Goal: Task Accomplishment & Management: Manage account settings

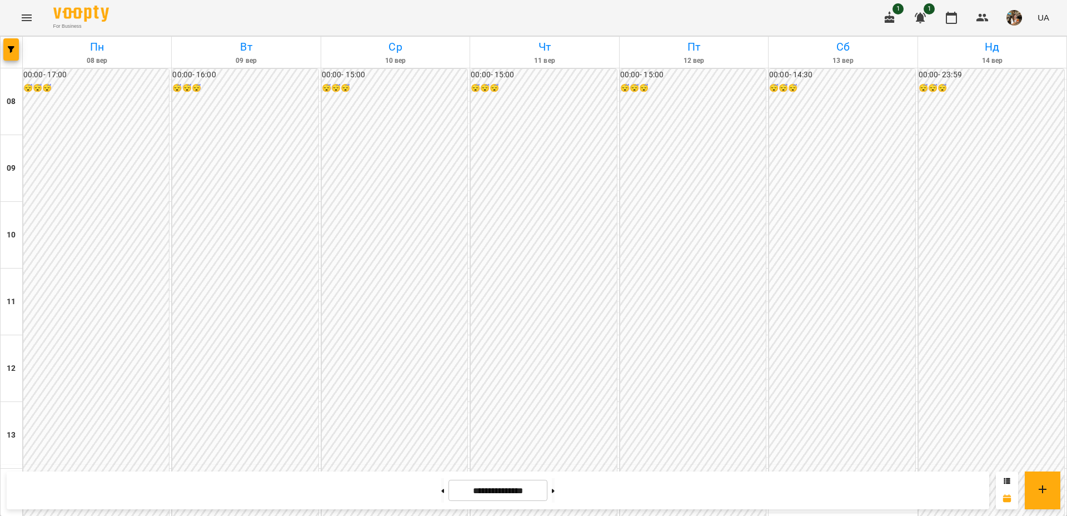
scroll to position [113, 0]
click at [555, 491] on button at bounding box center [553, 490] width 3 height 24
type input "**********"
click at [1003, 16] on button "button" at bounding box center [1014, 17] width 29 height 29
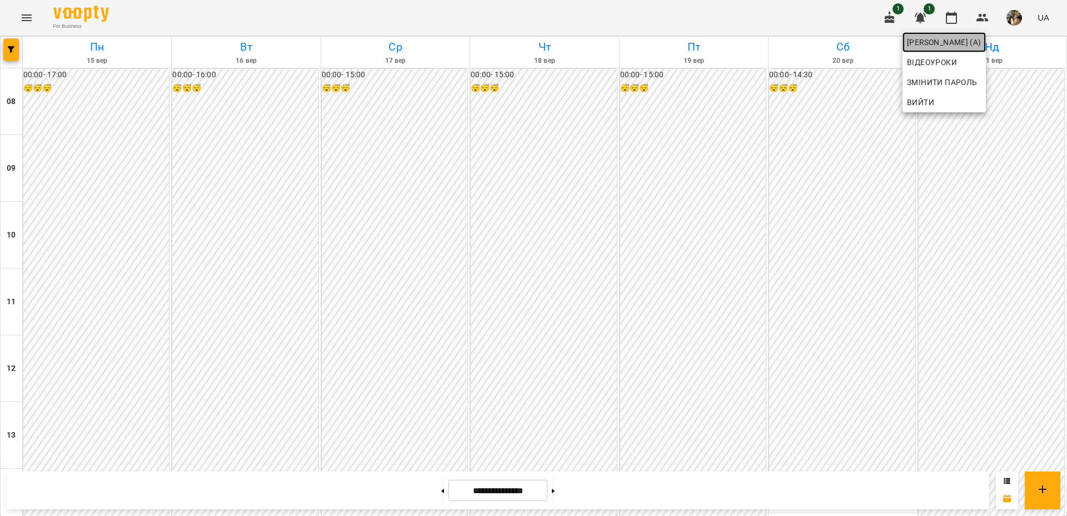
click at [981, 46] on span "[PERSON_NAME] (а)" at bounding box center [944, 42] width 74 height 13
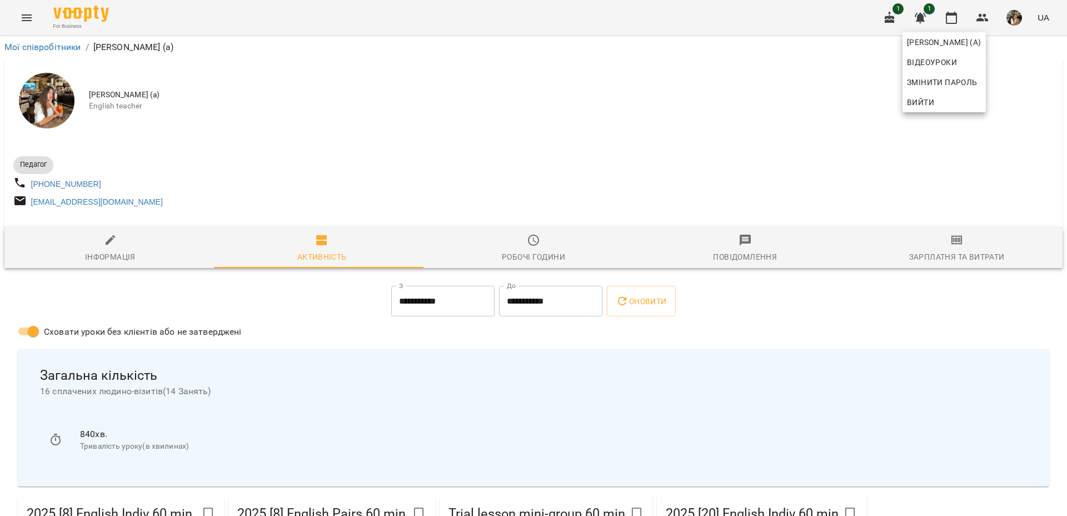
click at [522, 245] on div at bounding box center [533, 258] width 1067 height 516
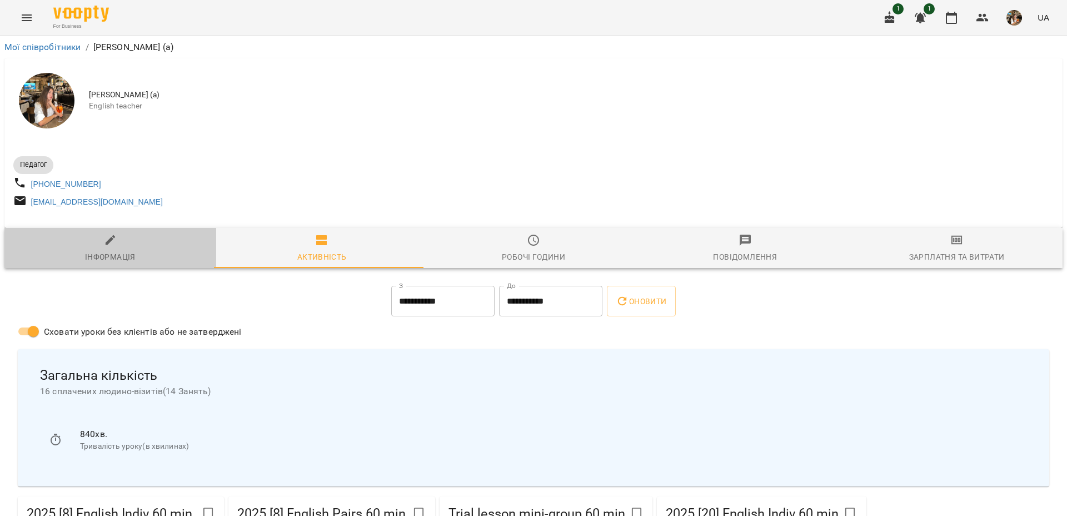
click at [117, 256] on div "Інформація" at bounding box center [110, 256] width 51 height 13
select select "**"
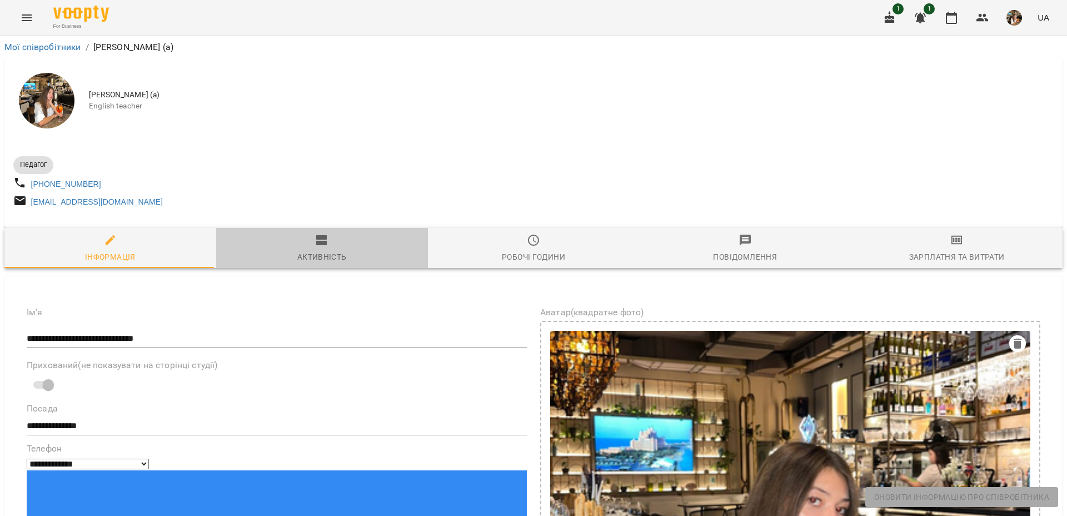
click at [359, 247] on span "Активність" at bounding box center [322, 248] width 198 height 30
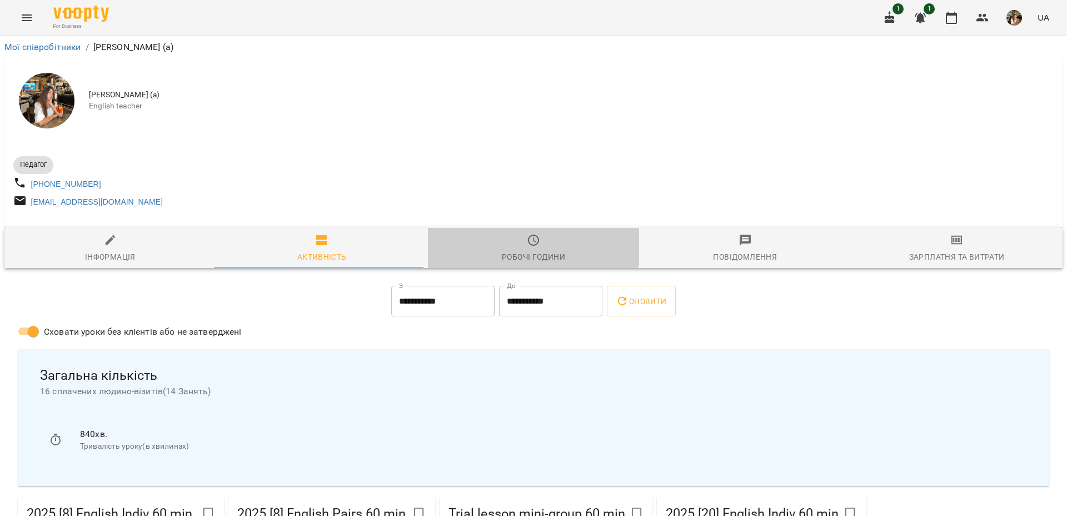
click at [521, 234] on button "Робочі години" at bounding box center [534, 248] width 212 height 40
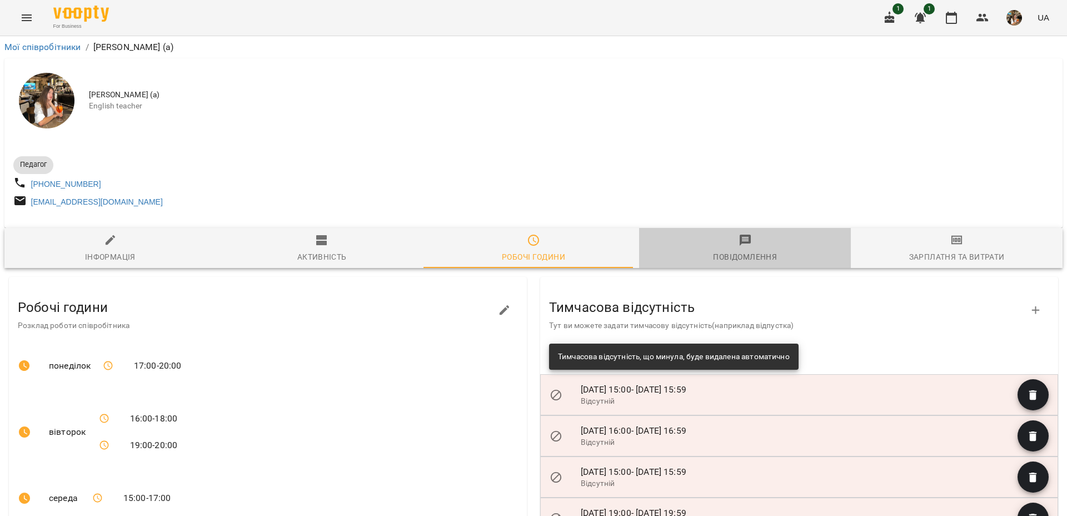
click at [747, 263] on div "Повідомлення" at bounding box center [745, 256] width 64 height 13
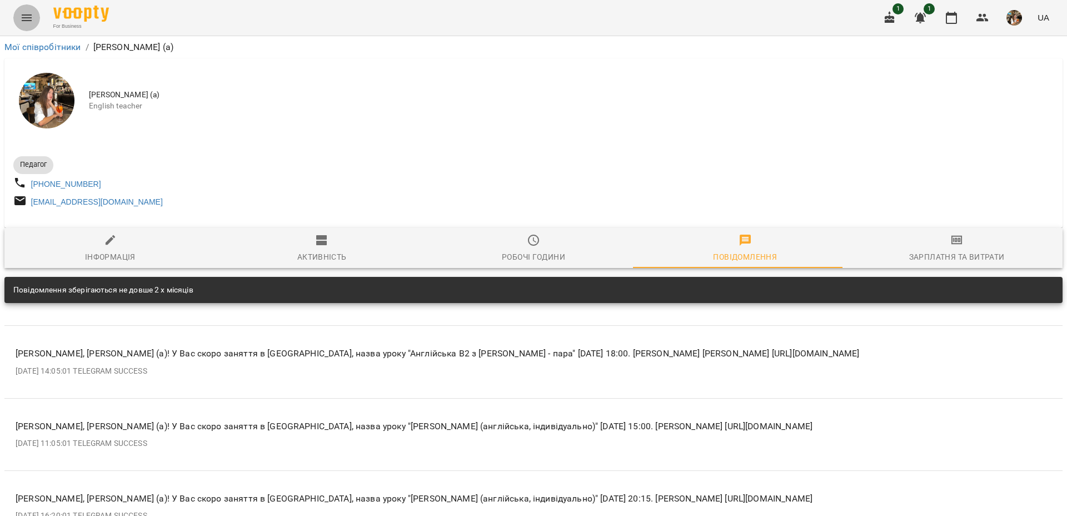
click at [34, 9] on button "Menu" at bounding box center [26, 17] width 27 height 27
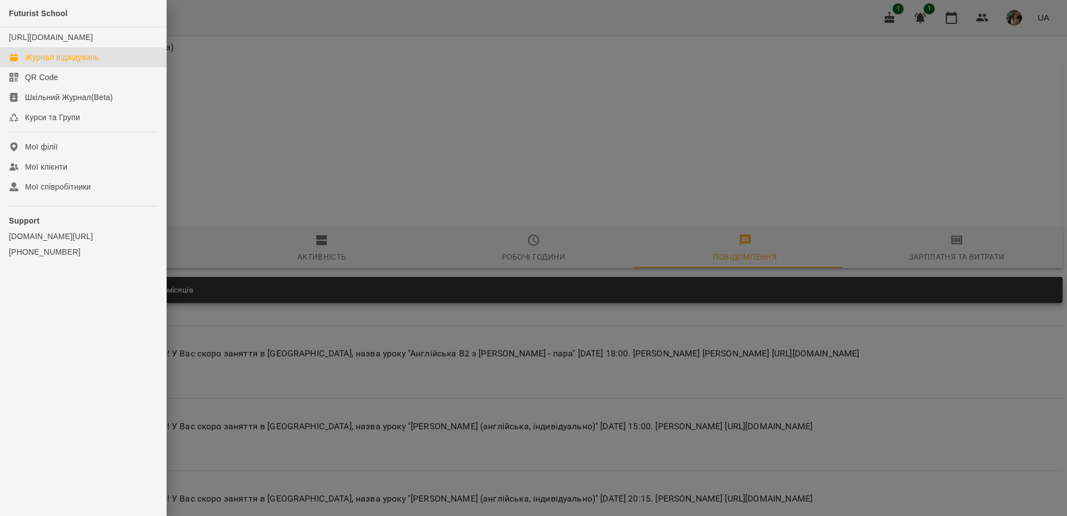
click at [72, 63] on div "Журнал відвідувань" at bounding box center [62, 57] width 74 height 11
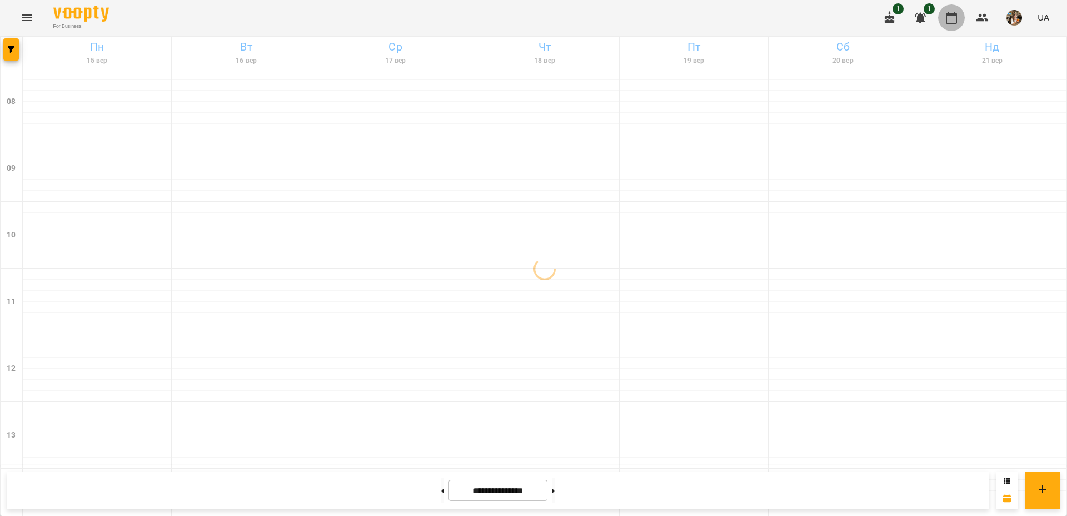
click at [954, 19] on icon "button" at bounding box center [951, 17] width 13 height 13
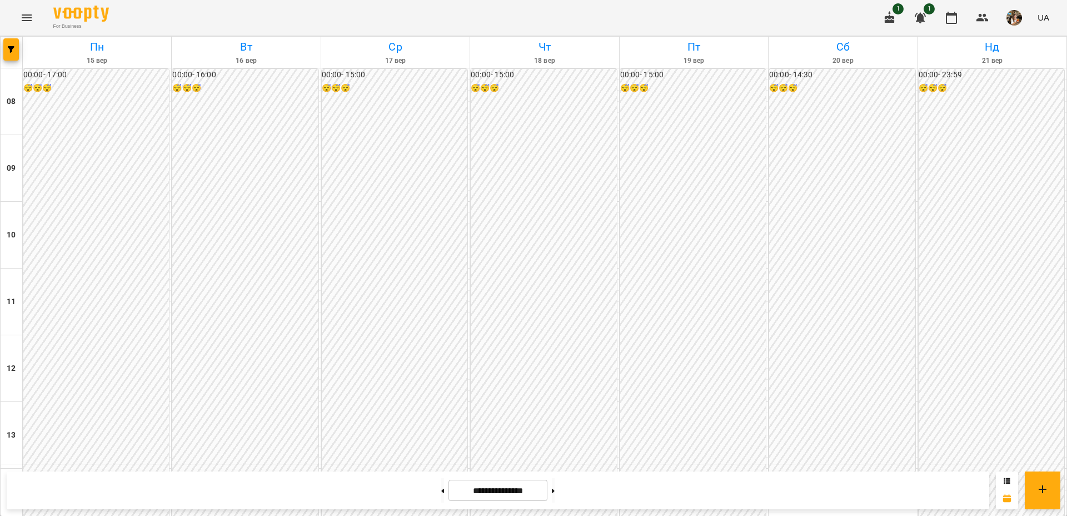
scroll to position [517, 0]
click at [555, 495] on button at bounding box center [553, 490] width 3 height 24
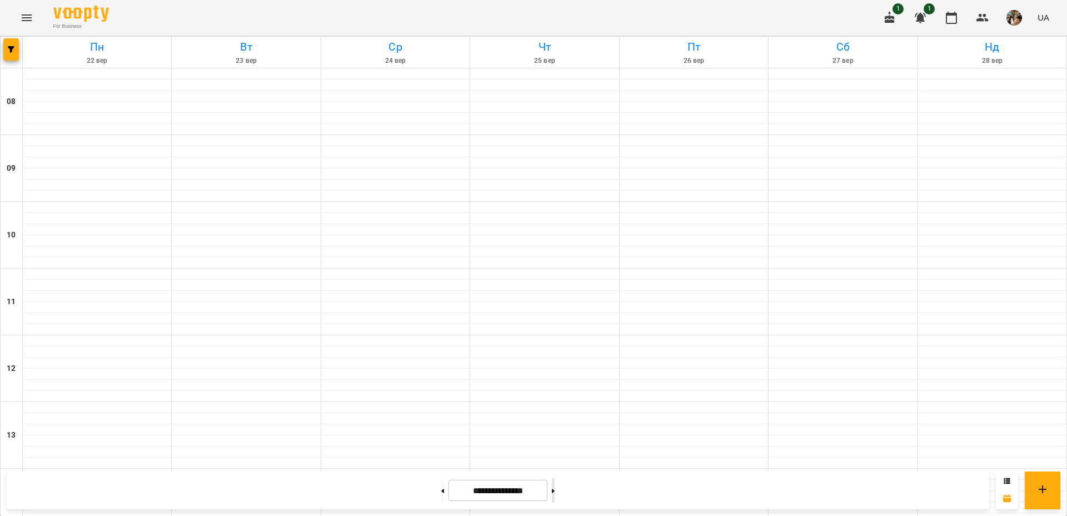
click at [555, 495] on button at bounding box center [553, 490] width 3 height 24
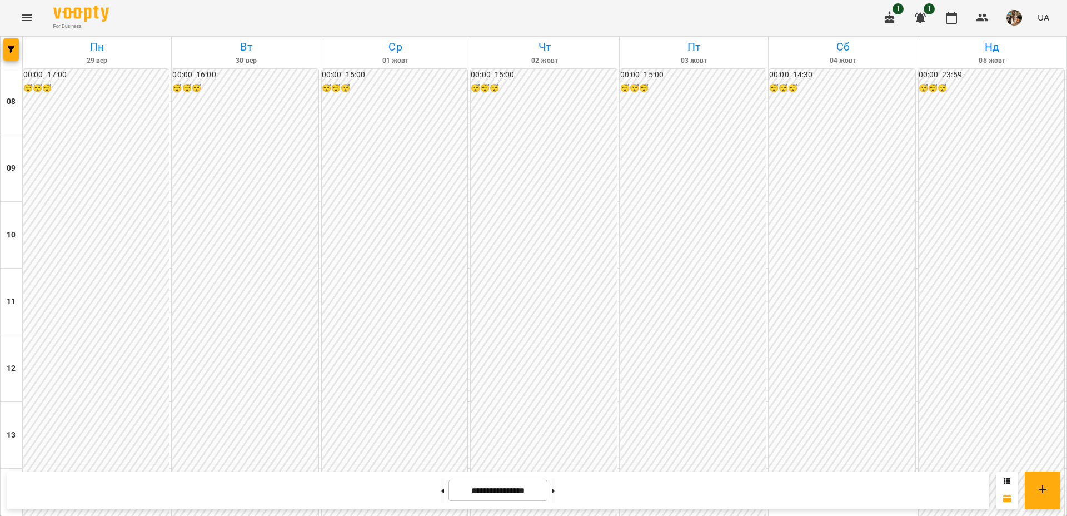
scroll to position [524, 0]
click at [555, 488] on button at bounding box center [553, 490] width 3 height 24
click at [441, 483] on button at bounding box center [442, 490] width 3 height 24
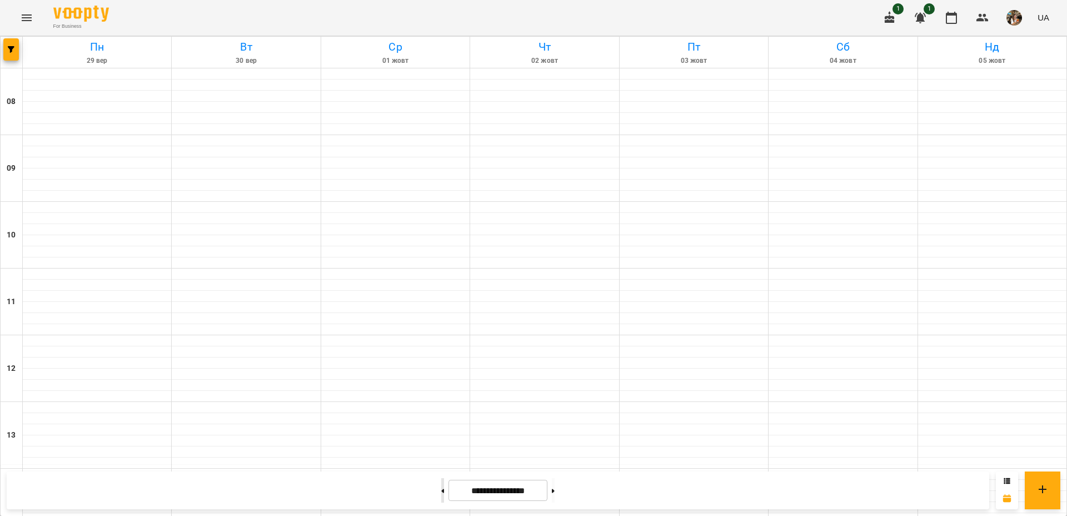
click at [441, 483] on button at bounding box center [442, 490] width 3 height 24
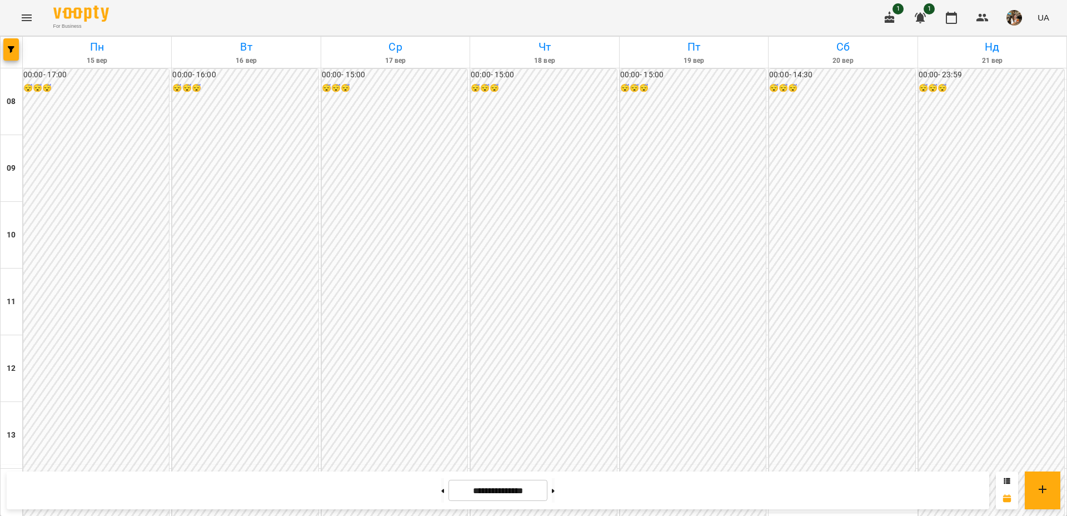
scroll to position [503, 0]
click at [555, 490] on button at bounding box center [553, 490] width 3 height 24
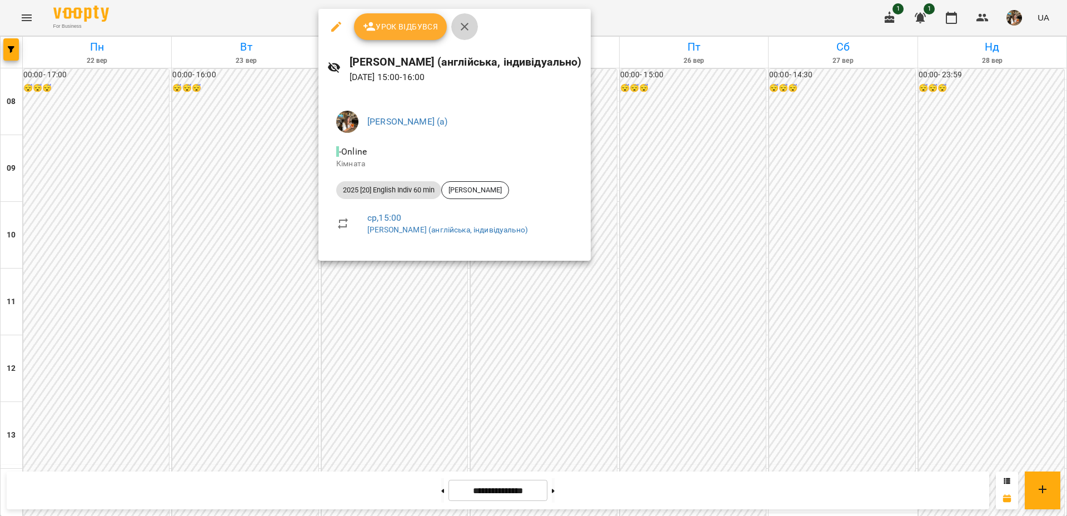
click at [465, 20] on icon "button" at bounding box center [464, 26] width 13 height 13
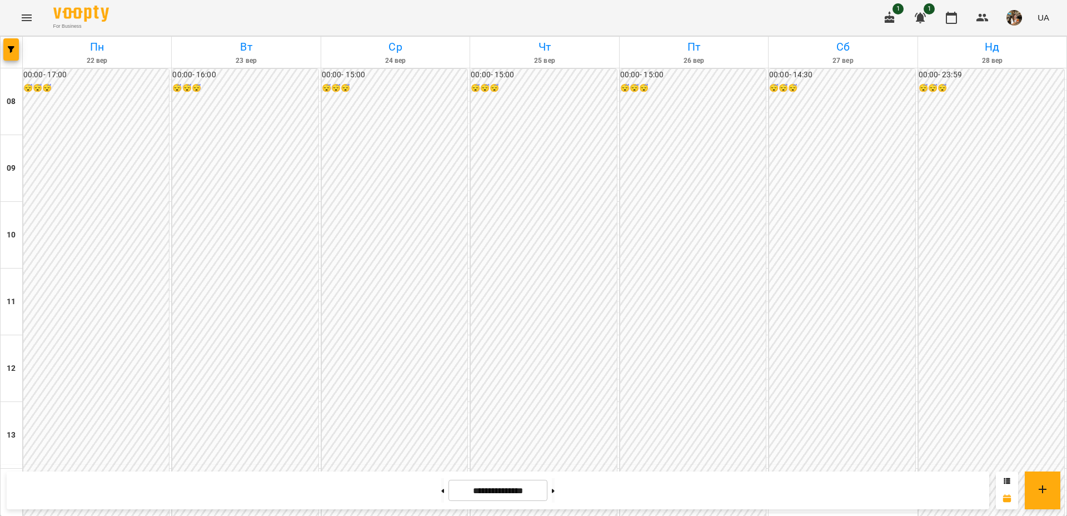
scroll to position [396, 0]
click at [441, 485] on button at bounding box center [442, 490] width 3 height 24
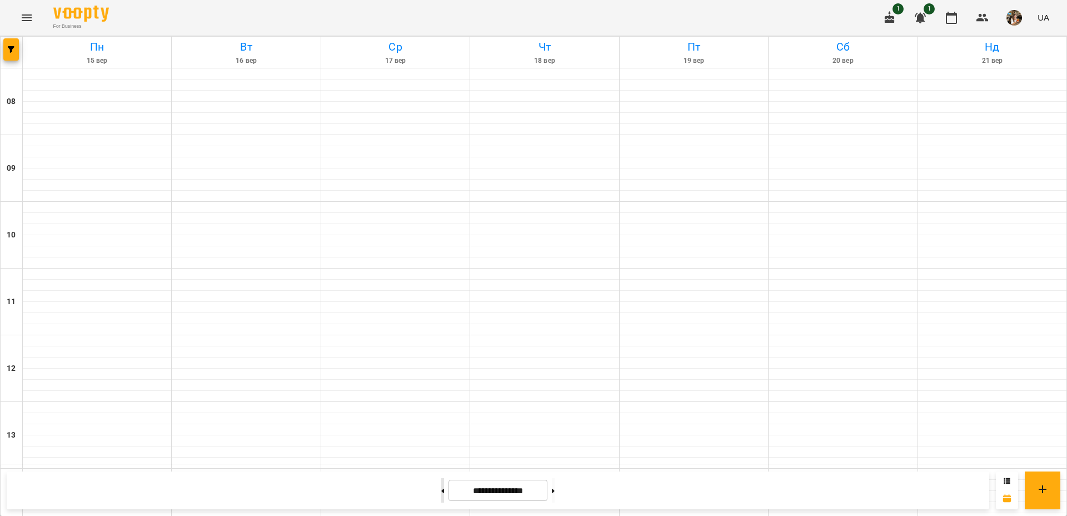
click at [441, 485] on button at bounding box center [442, 490] width 3 height 24
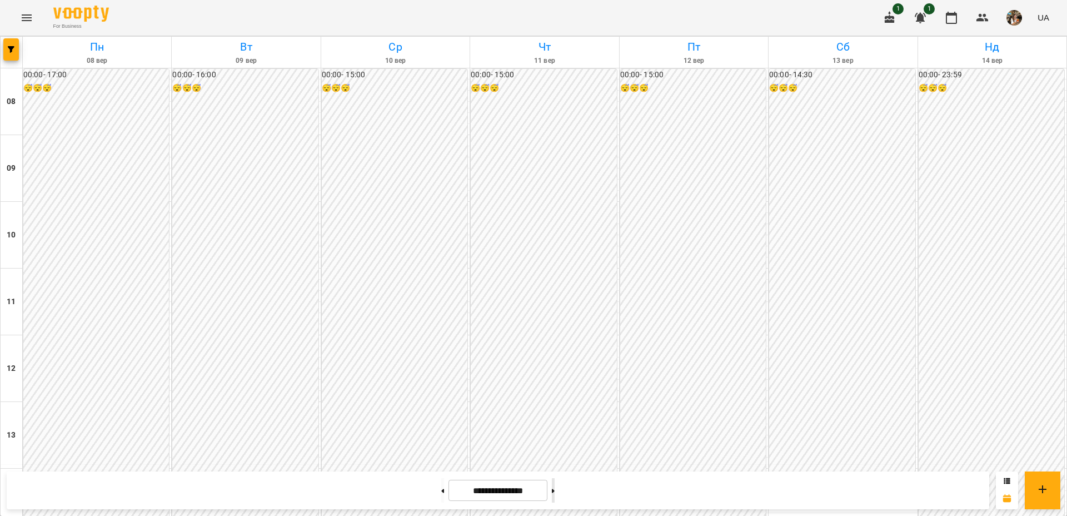
click at [555, 486] on button at bounding box center [553, 490] width 3 height 24
type input "**********"
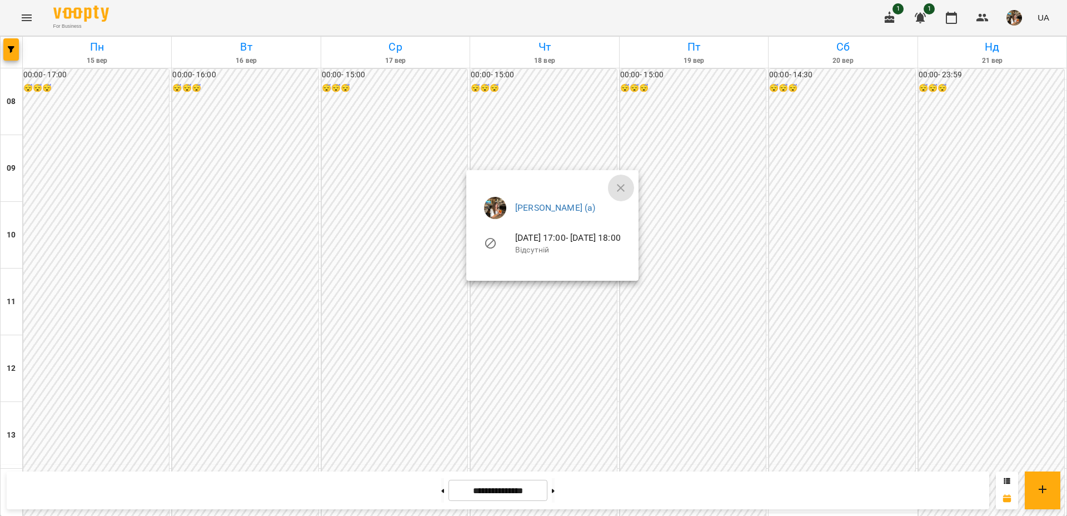
click at [634, 183] on button "button" at bounding box center [620, 187] width 27 height 27
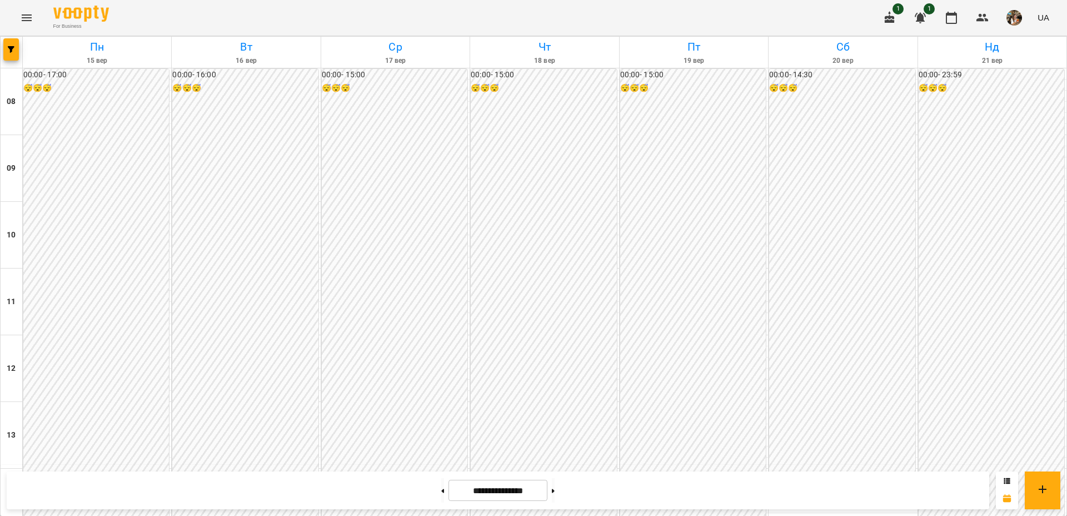
scroll to position [590, 0]
